Goal: Use online tool/utility: Utilize a website feature to perform a specific function

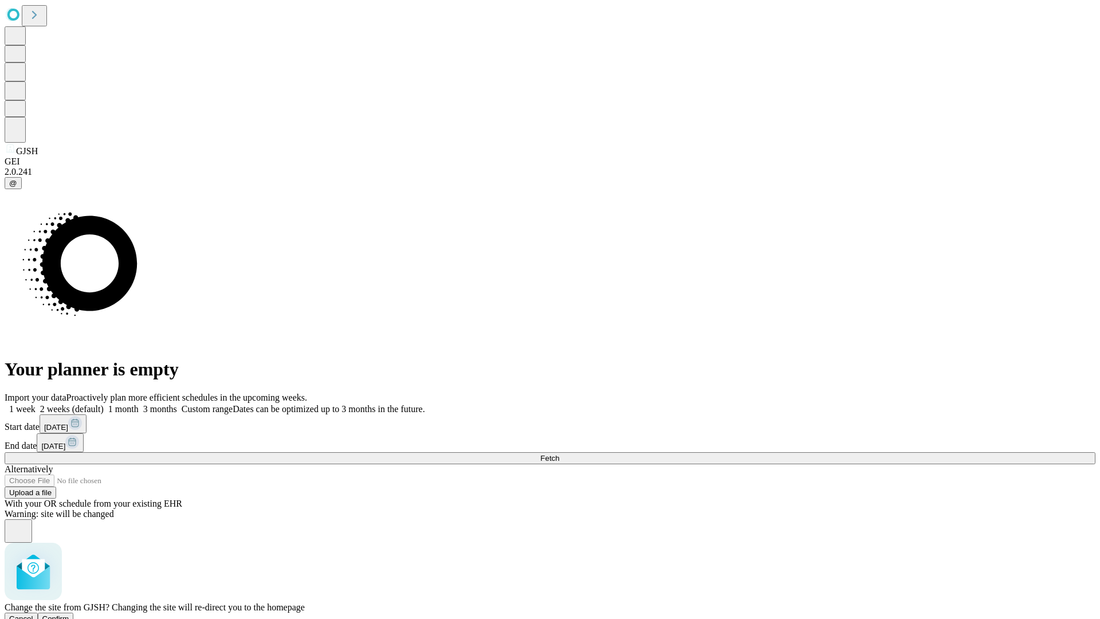
click at [69, 614] on span "Confirm" at bounding box center [55, 618] width 27 height 9
click at [139, 404] on label "1 month" at bounding box center [121, 409] width 35 height 10
click at [559, 454] on span "Fetch" at bounding box center [549, 458] width 19 height 9
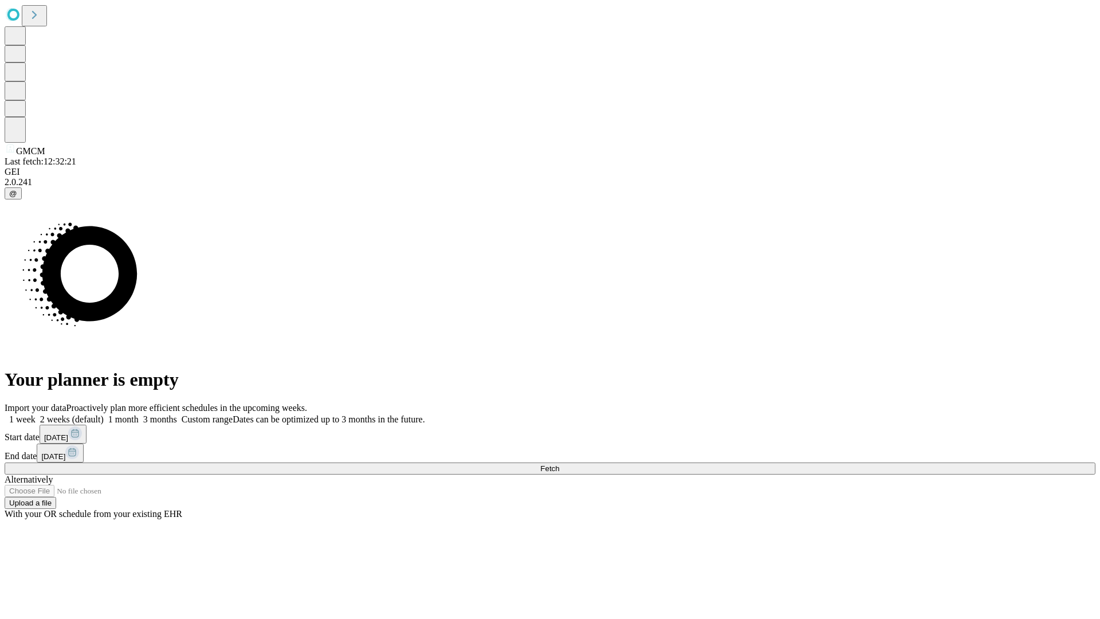
click at [559, 464] on span "Fetch" at bounding box center [549, 468] width 19 height 9
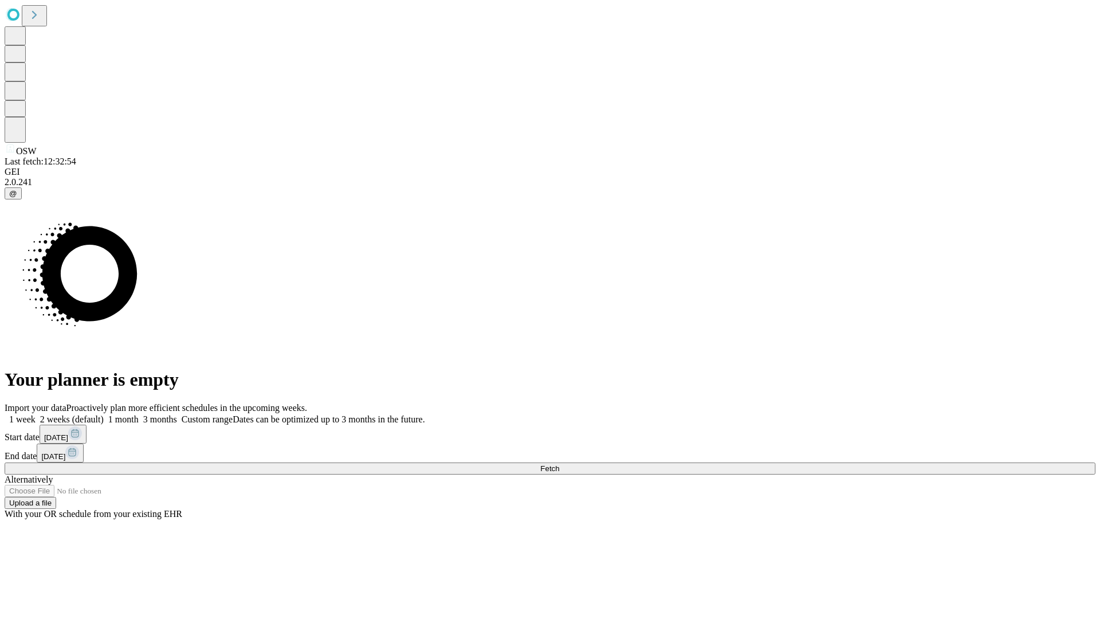
click at [139, 414] on label "1 month" at bounding box center [121, 419] width 35 height 10
click at [559, 464] on span "Fetch" at bounding box center [549, 468] width 19 height 9
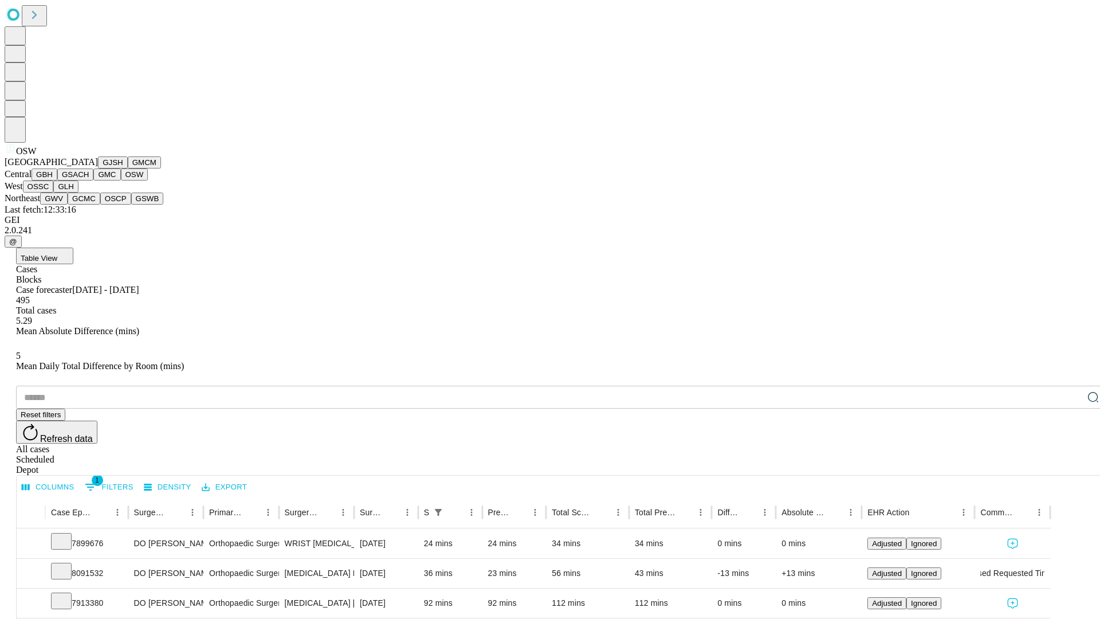
click at [54, 192] on button "OSSC" at bounding box center [38, 186] width 31 height 12
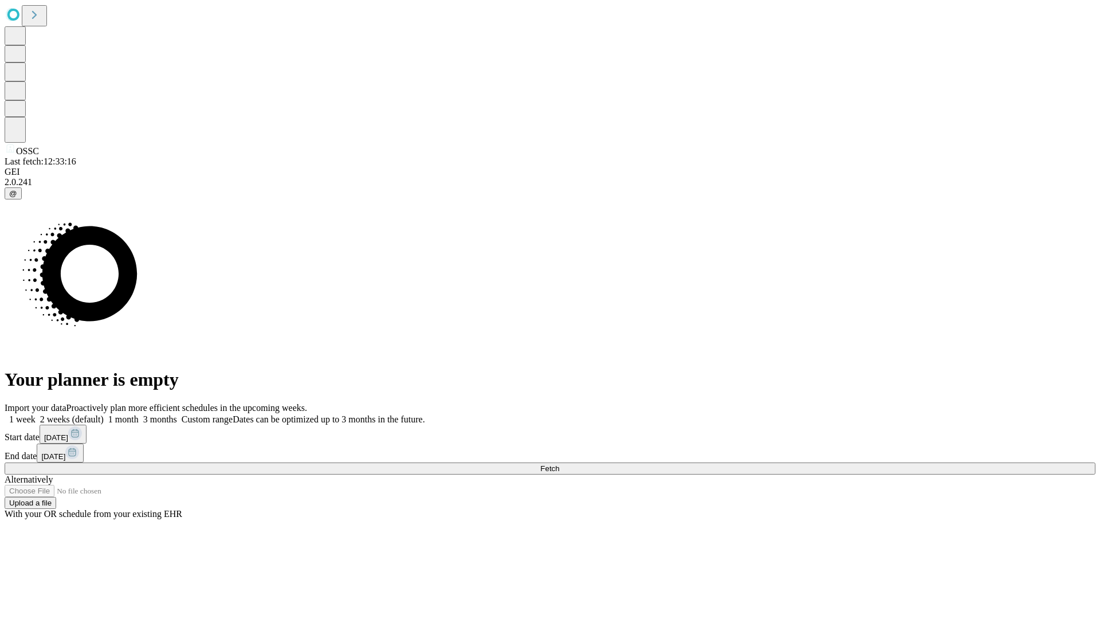
click at [139, 414] on label "1 month" at bounding box center [121, 419] width 35 height 10
click at [559, 464] on span "Fetch" at bounding box center [549, 468] width 19 height 9
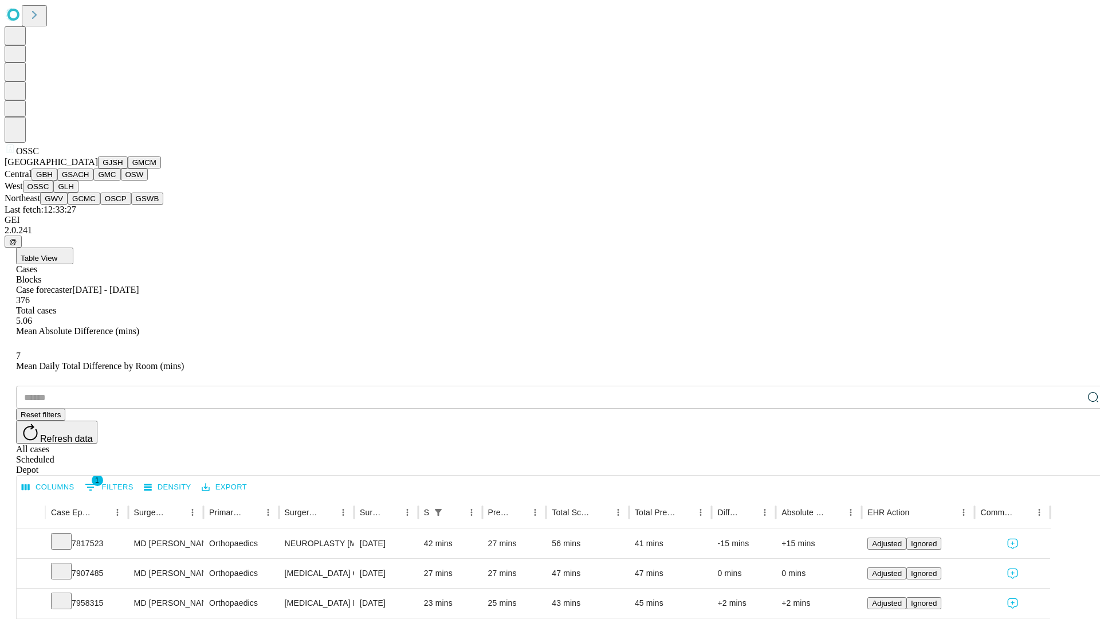
click at [78, 192] on button "GLH" at bounding box center [65, 186] width 25 height 12
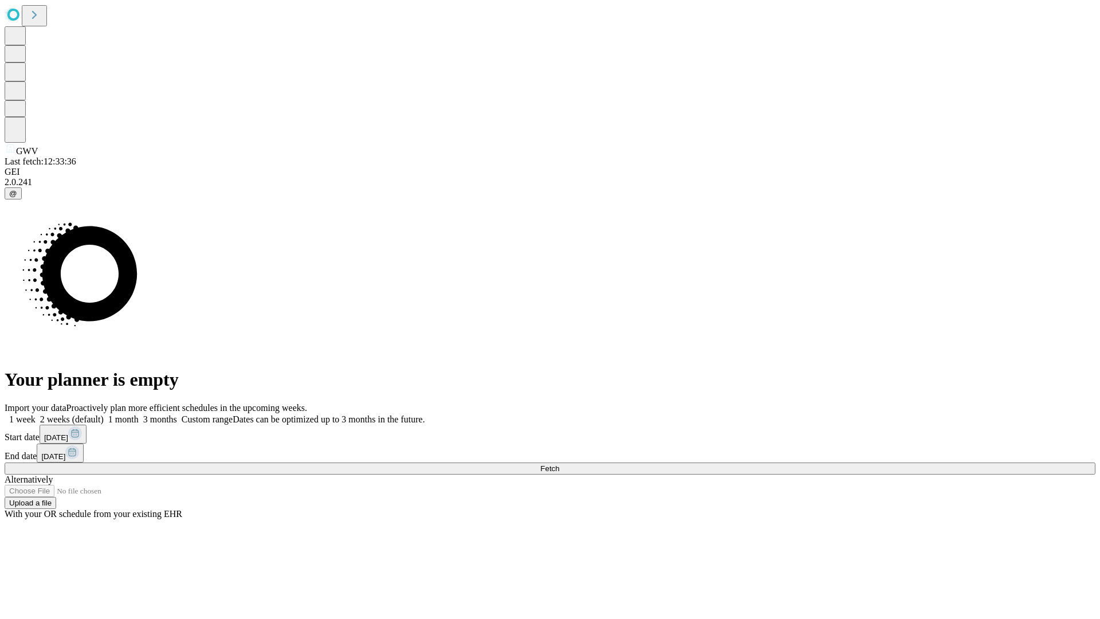
click at [139, 414] on label "1 month" at bounding box center [121, 419] width 35 height 10
click at [559, 464] on span "Fetch" at bounding box center [549, 468] width 19 height 9
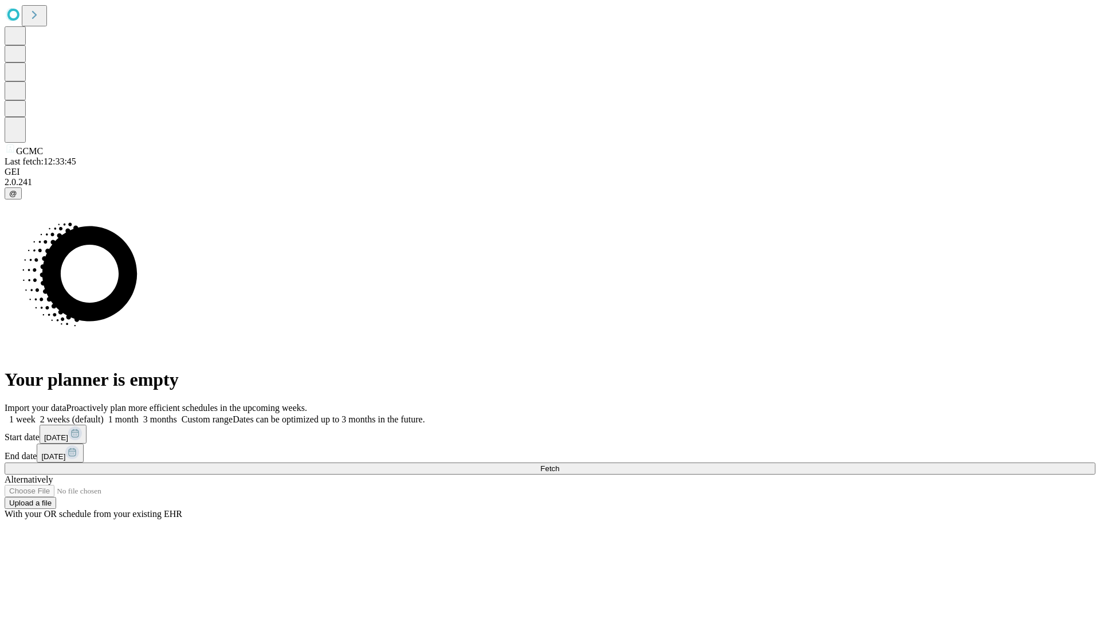
click at [139, 414] on label "1 month" at bounding box center [121, 419] width 35 height 10
click at [559, 464] on span "Fetch" at bounding box center [549, 468] width 19 height 9
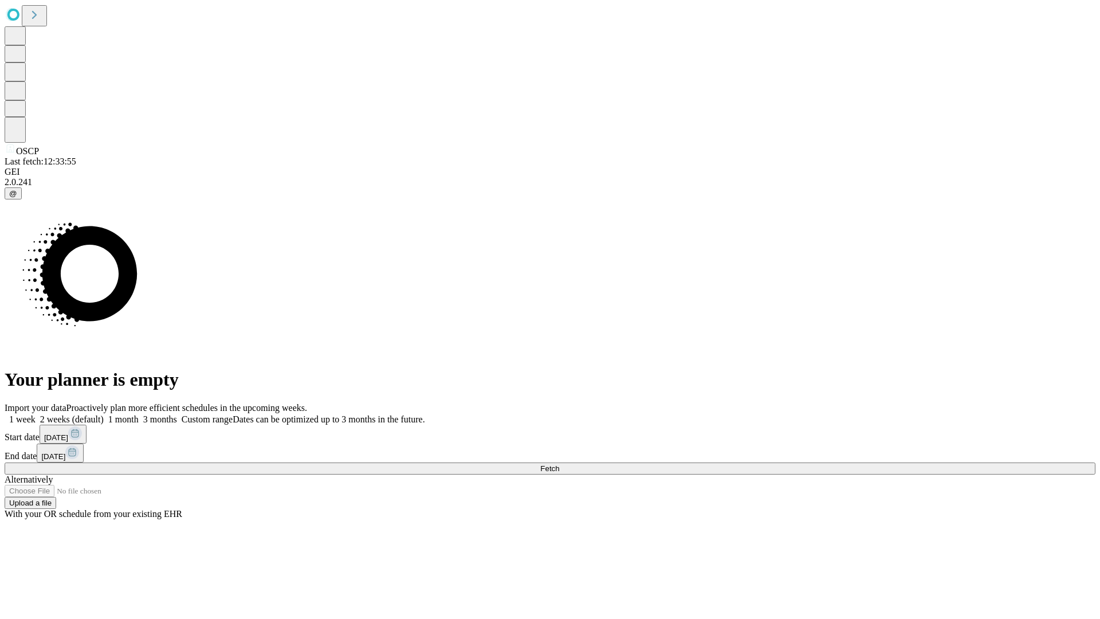
click at [139, 414] on label "1 month" at bounding box center [121, 419] width 35 height 10
click at [559, 464] on span "Fetch" at bounding box center [549, 468] width 19 height 9
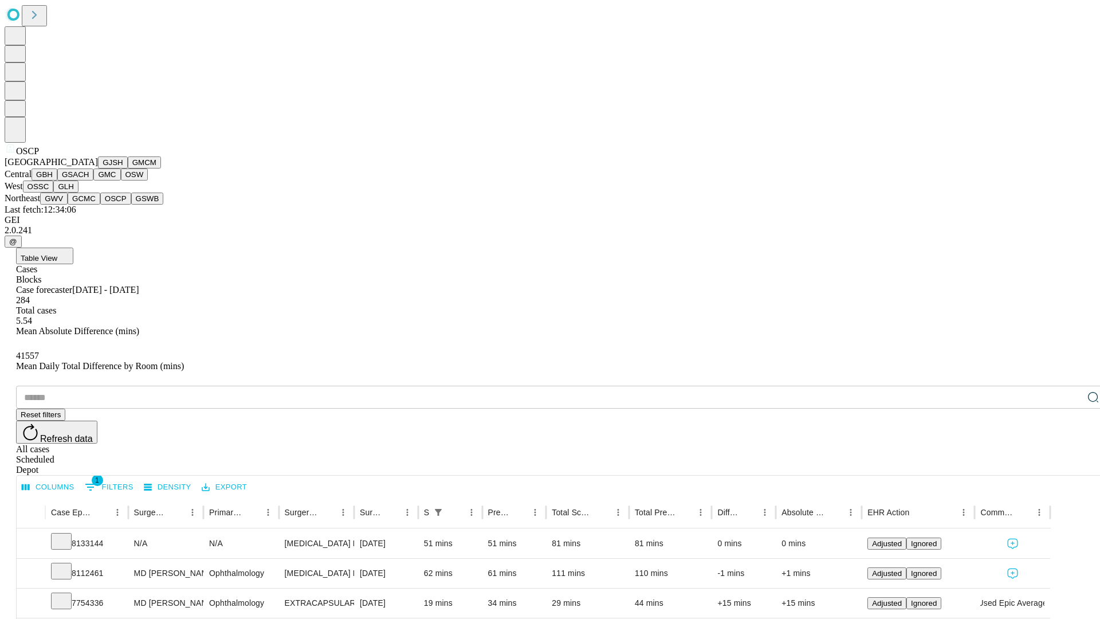
click at [131, 204] on button "GSWB" at bounding box center [147, 198] width 33 height 12
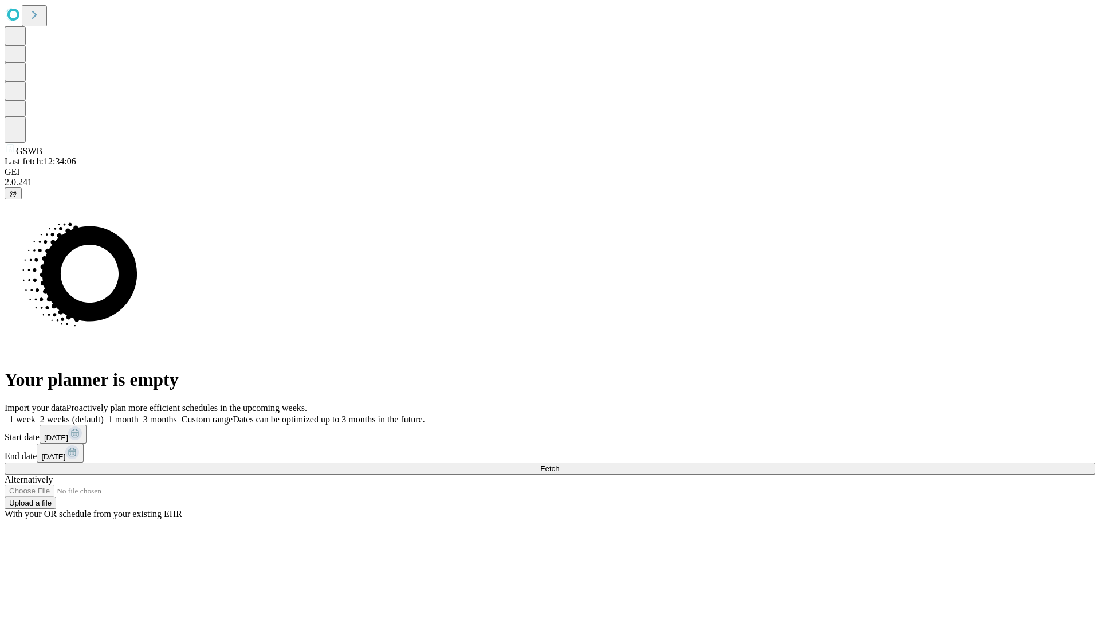
click at [139, 414] on label "1 month" at bounding box center [121, 419] width 35 height 10
click at [559, 464] on span "Fetch" at bounding box center [549, 468] width 19 height 9
